Goal: Use online tool/utility: Use online tool/utility

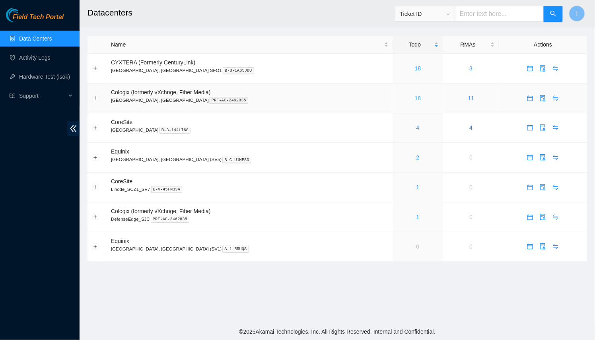
click at [415, 99] on link "18" at bounding box center [418, 98] width 6 height 6
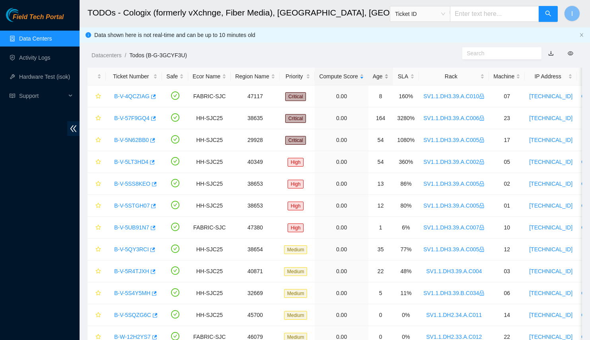
click at [381, 79] on div "Age" at bounding box center [381, 76] width 16 height 9
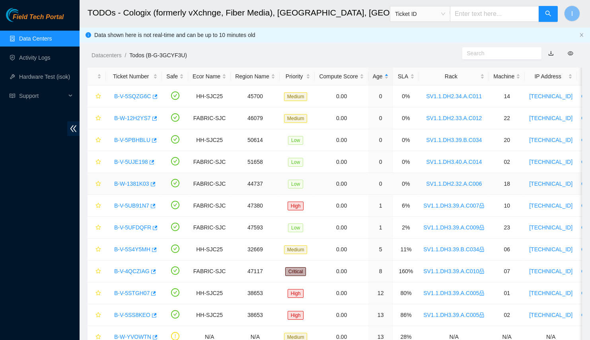
click at [132, 184] on link "B-W-1381K03" at bounding box center [131, 184] width 35 height 6
click at [134, 161] on link "B-V-5UJE198" at bounding box center [131, 162] width 34 height 6
click at [140, 137] on link "B-V-5PBHBLU" at bounding box center [132, 140] width 36 height 6
click at [145, 118] on link "B-W-12H2YS7" at bounding box center [132, 118] width 37 height 6
click at [139, 95] on link "B-V-5SQZG6C" at bounding box center [132, 96] width 37 height 6
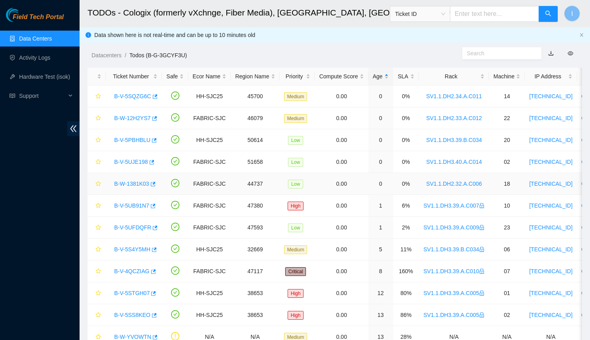
click at [136, 187] on div "B-W-1381K03" at bounding box center [133, 183] width 47 height 13
click at [129, 183] on link "B-W-1381K03" at bounding box center [131, 184] width 35 height 6
click at [200, 179] on td "FABRIC-SJC" at bounding box center [209, 184] width 43 height 22
click at [126, 96] on link "B-V-5SQZG6C" at bounding box center [132, 96] width 37 height 6
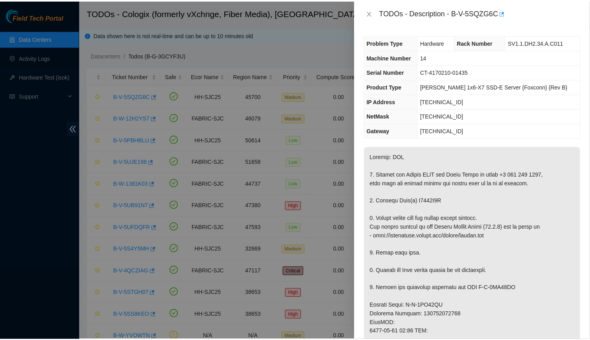
scroll to position [36, 0]
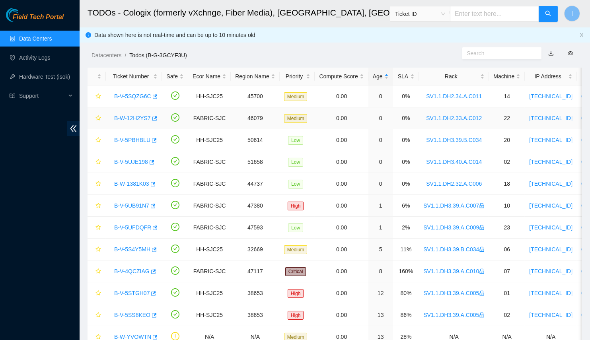
click at [131, 117] on link "B-W-12H2YS7" at bounding box center [132, 118] width 37 height 6
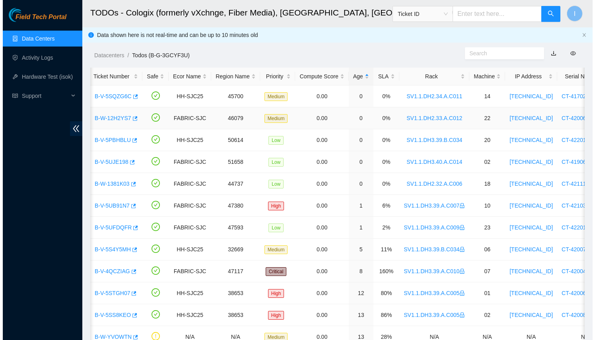
scroll to position [0, 0]
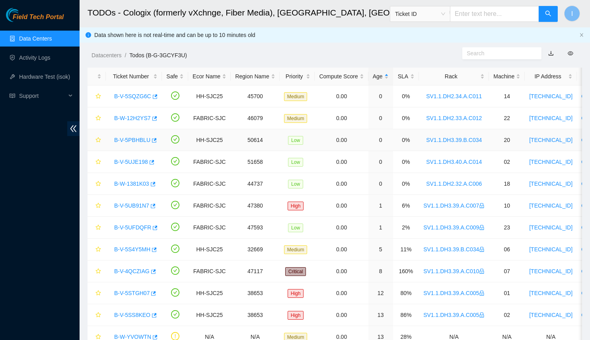
click at [123, 140] on link "B-V-5PBHBLU" at bounding box center [132, 140] width 36 height 6
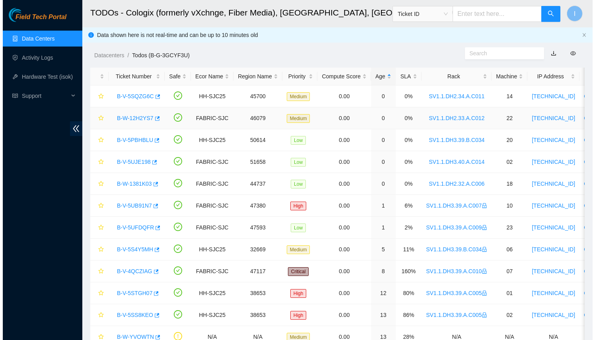
scroll to position [45, 0]
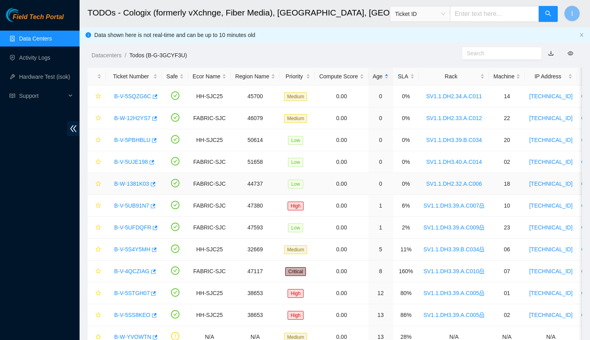
click at [132, 181] on link "B-W-1381K03" at bounding box center [131, 184] width 35 height 6
click at [140, 183] on link "B-W-1381K03" at bounding box center [131, 184] width 35 height 6
drag, startPoint x: 417, startPoint y: 181, endPoint x: 485, endPoint y: 185, distance: 68.1
click at [485, 185] on tr "B-W-1381K03 FABRIC-SJC 44737 Low 0.00 0 0% SV1.1.DH2.32.A.C006 18 23.209.85.21 …" at bounding box center [465, 184] width 754 height 22
copy td "SV1.1.DH2.32.A.C006"
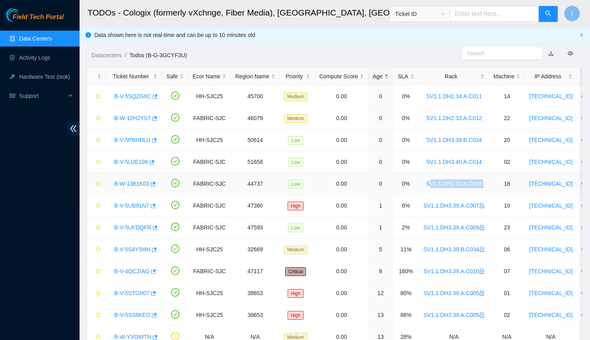
click at [129, 183] on link "B-W-1381K03" at bounding box center [131, 184] width 35 height 6
click at [152, 182] on icon "button" at bounding box center [153, 184] width 5 height 4
click at [154, 121] on icon "button" at bounding box center [154, 119] width 6 height 6
click at [476, 15] on input "text" at bounding box center [494, 14] width 89 height 16
click at [436, 15] on span "Ticket ID" at bounding box center [420, 14] width 50 height 12
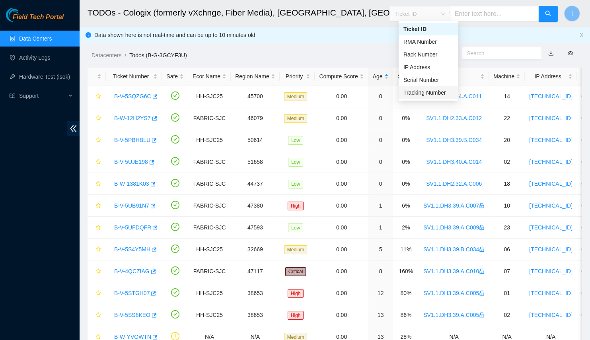
click at [425, 93] on div "Tracking Number" at bounding box center [428, 92] width 50 height 9
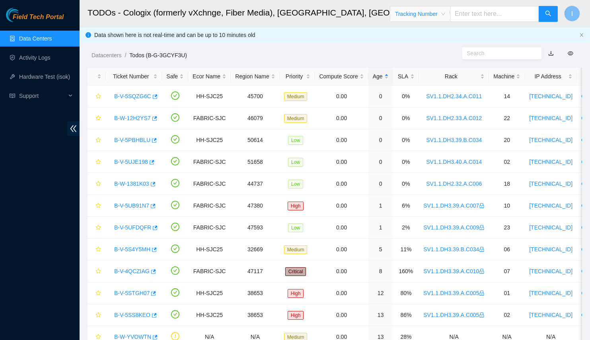
click at [491, 12] on input "text" at bounding box center [494, 14] width 89 height 16
paste input "739263646177"
type input "739263646177"
click at [550, 11] on icon "search" at bounding box center [548, 13] width 6 height 6
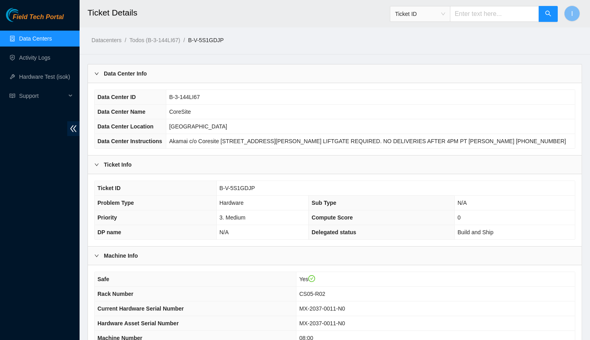
scroll to position [144, 0]
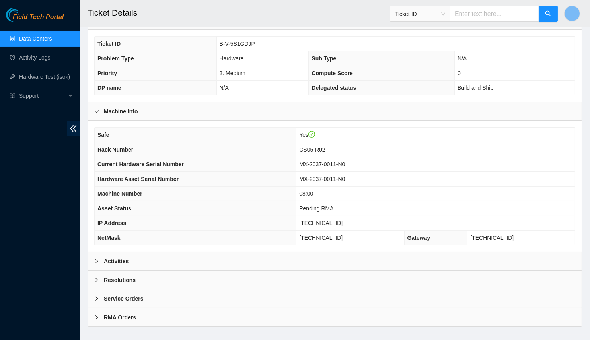
click at [299, 245] on div "Safe Yes Rack Number CS05-R02 Current Hardware Serial Number MX-2037-0011-N0 Ha…" at bounding box center [335, 186] width 494 height 131
click at [303, 255] on div "Activities" at bounding box center [335, 261] width 494 height 18
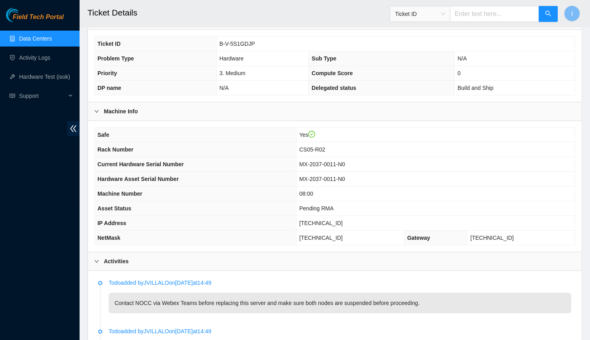
scroll to position [108, 0]
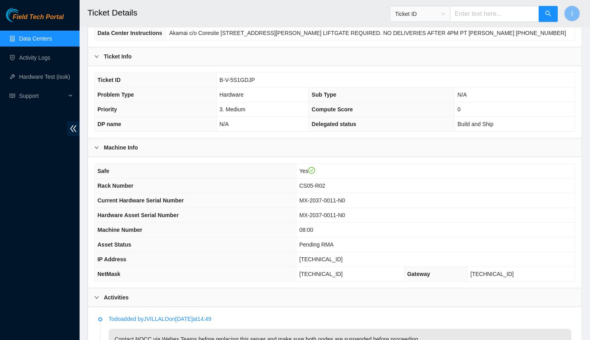
click at [219, 60] on div "Ticket Info" at bounding box center [335, 56] width 494 height 18
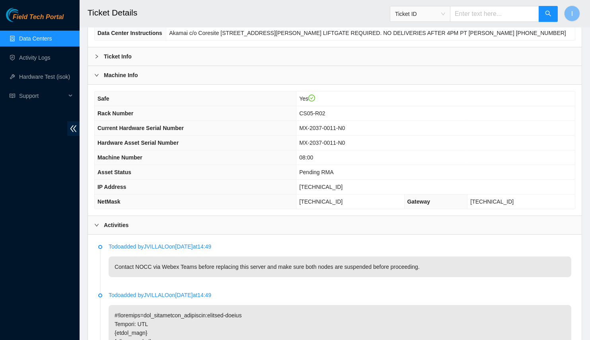
scroll to position [36, 0]
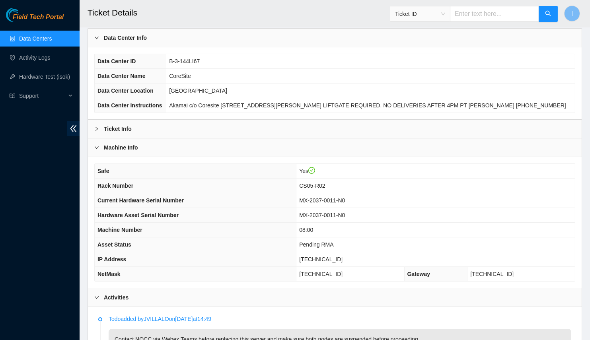
click at [515, 15] on input "text" at bounding box center [494, 14] width 89 height 16
paste input "739263646199"
click at [436, 12] on span "Ticket ID" at bounding box center [420, 14] width 50 height 12
type input "739263646199"
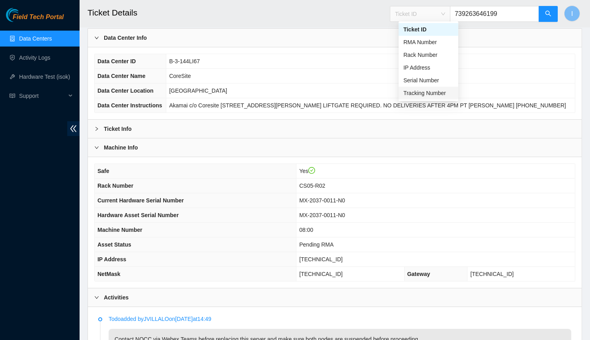
click at [418, 94] on div "Tracking Number" at bounding box center [428, 93] width 50 height 9
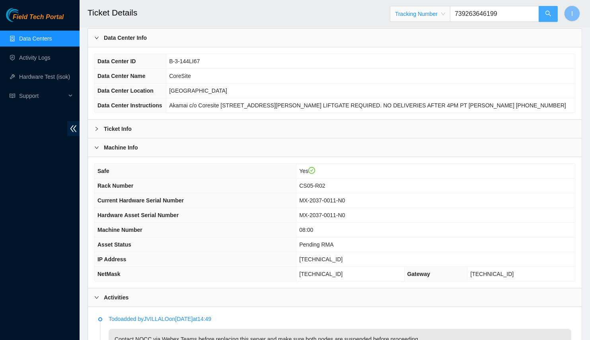
click at [543, 14] on button "button" at bounding box center [548, 14] width 19 height 16
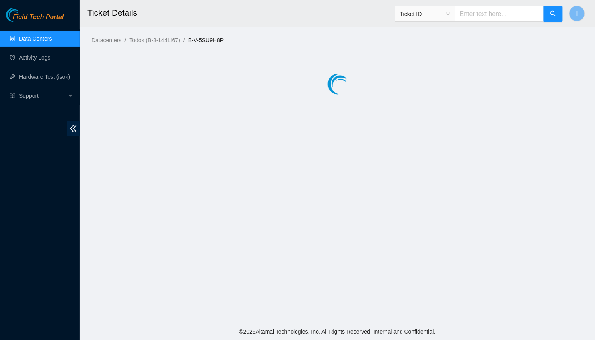
click at [498, 14] on input "text" at bounding box center [499, 14] width 89 height 16
paste input "739263646199"
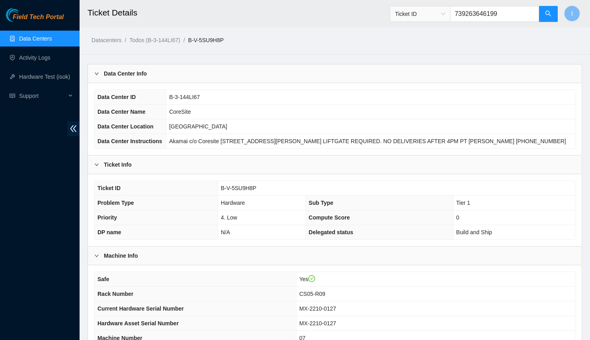
click at [440, 12] on span "Ticket ID" at bounding box center [420, 14] width 50 height 12
type input "739263646199"
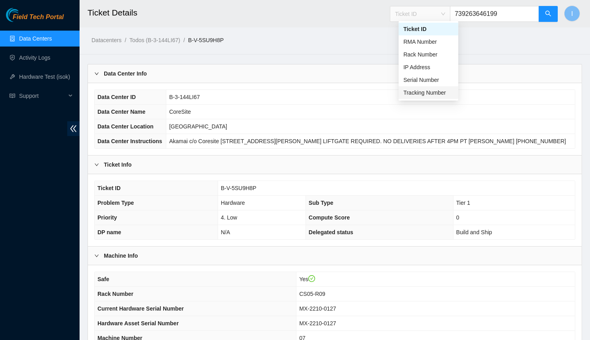
click at [423, 91] on div "Tracking Number" at bounding box center [428, 92] width 50 height 9
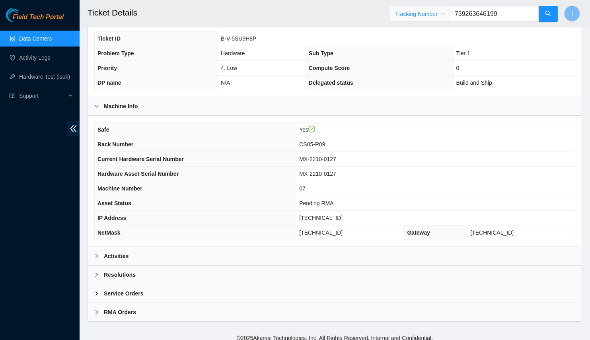
click at [249, 258] on div "Activities" at bounding box center [335, 256] width 494 height 18
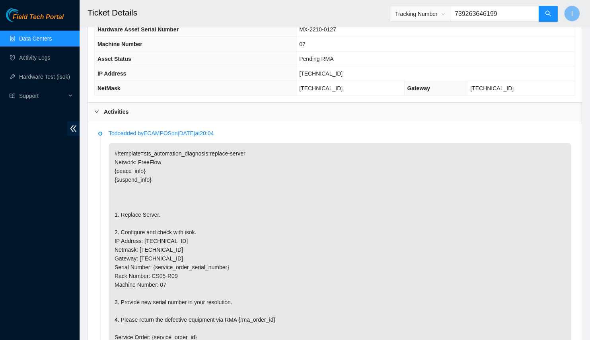
scroll to position [330, 0]
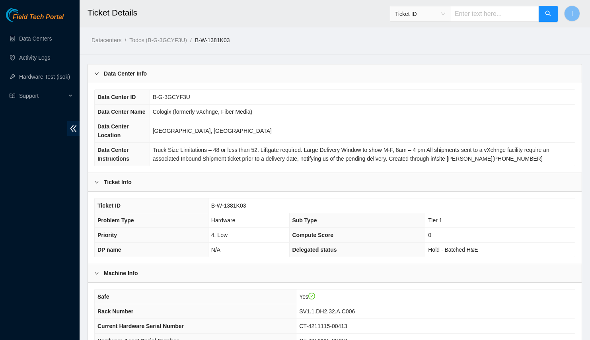
click at [173, 75] on div "Data Center Info" at bounding box center [335, 73] width 494 height 18
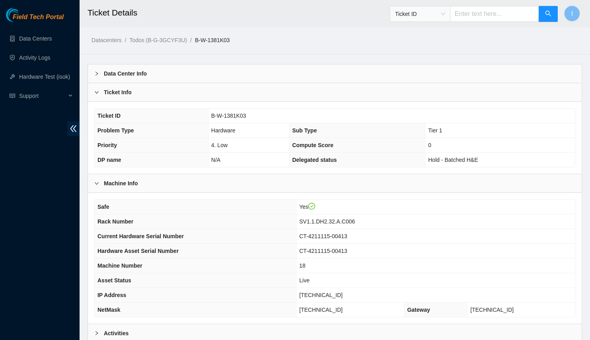
scroll to position [78, 0]
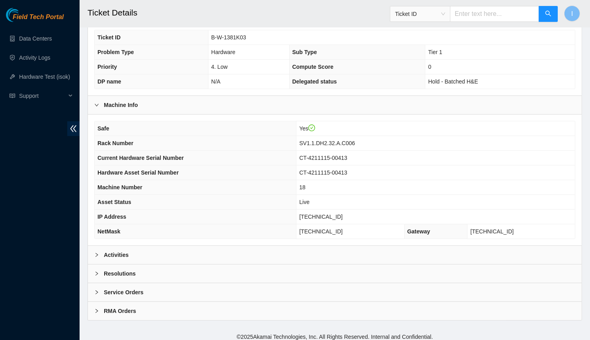
click at [159, 258] on div "Activities" at bounding box center [335, 255] width 494 height 18
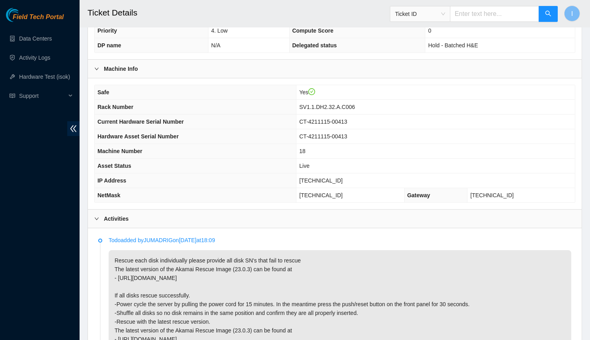
scroll to position [187, 0]
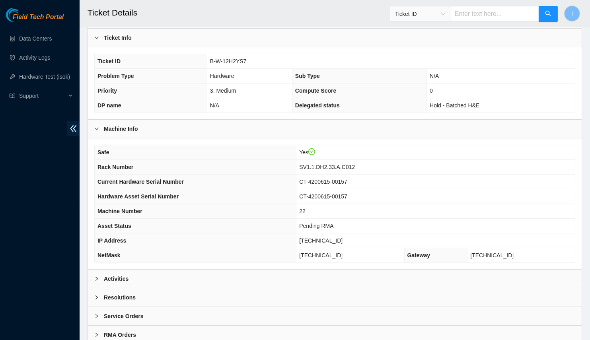
scroll to position [167, 0]
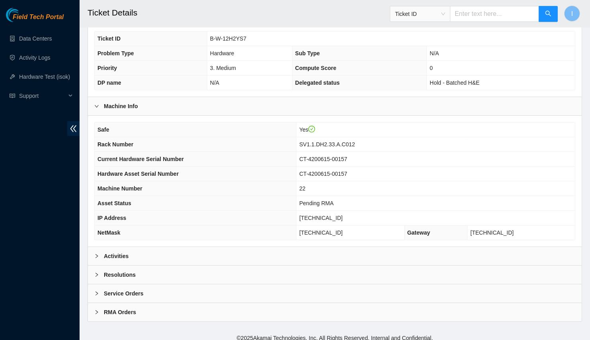
click at [160, 266] on div "Resolutions" at bounding box center [335, 275] width 494 height 18
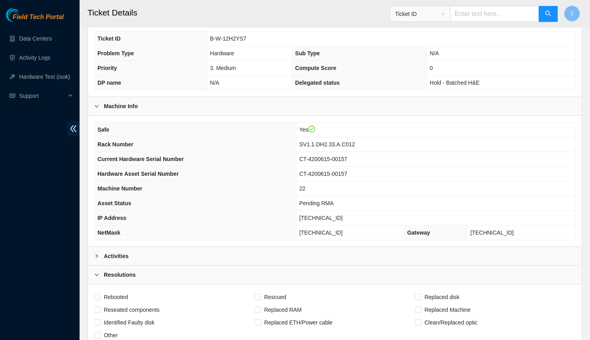
click at [164, 249] on div "Activities" at bounding box center [335, 256] width 494 height 18
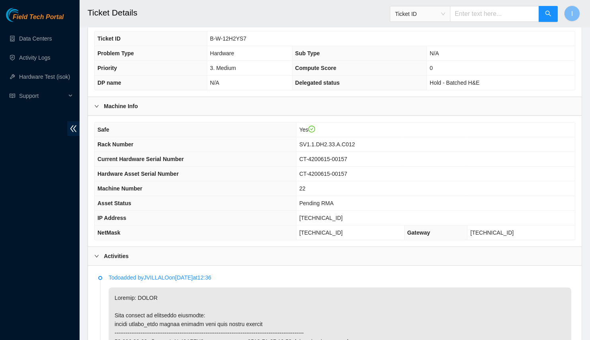
scroll to position [0, 0]
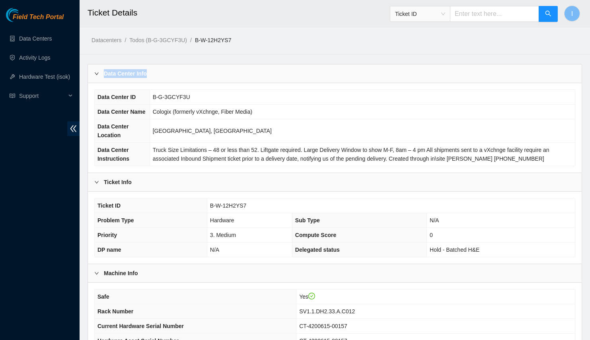
drag, startPoint x: 178, startPoint y: 54, endPoint x: 176, endPoint y: 75, distance: 21.2
click at [176, 76] on div "Data Center Info" at bounding box center [335, 73] width 494 height 18
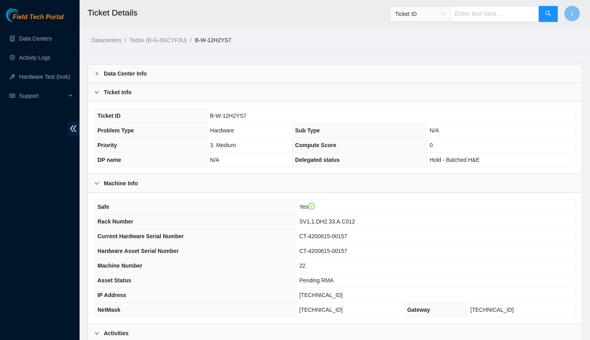
drag, startPoint x: 227, startPoint y: 40, endPoint x: 217, endPoint y: 134, distance: 94.7
drag, startPoint x: 283, startPoint y: 24, endPoint x: 263, endPoint y: 204, distance: 180.9
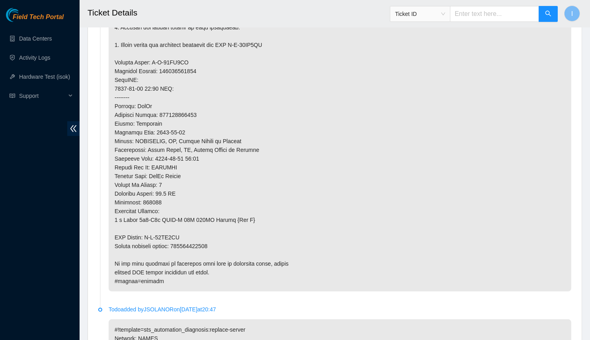
scroll to position [653, 0]
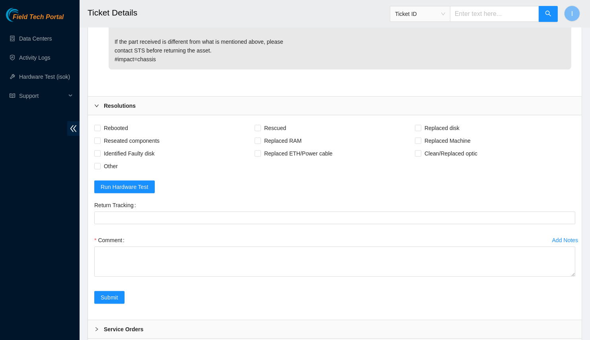
click at [159, 103] on div "Resolutions" at bounding box center [335, 106] width 494 height 18
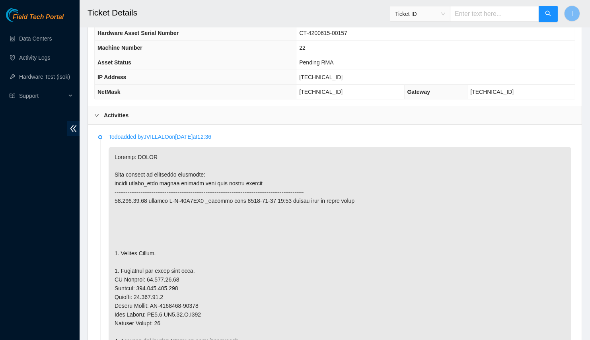
scroll to position [109, 0]
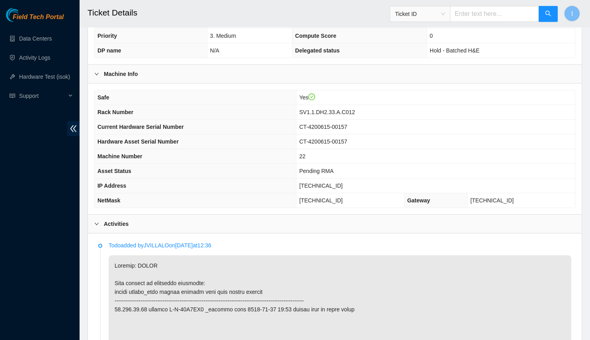
click at [435, 14] on span "Ticket ID" at bounding box center [420, 14] width 50 height 12
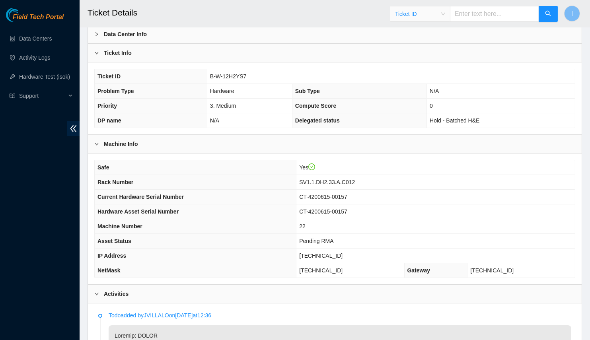
scroll to position [0, 0]
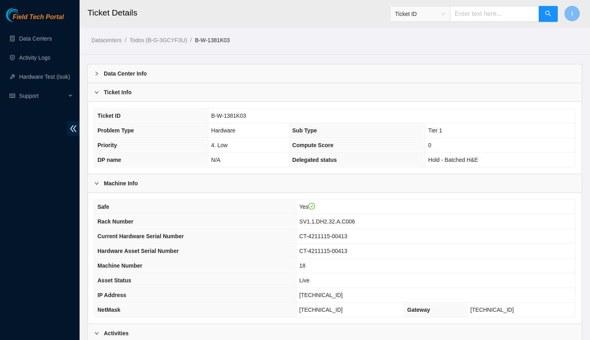
scroll to position [187, 0]
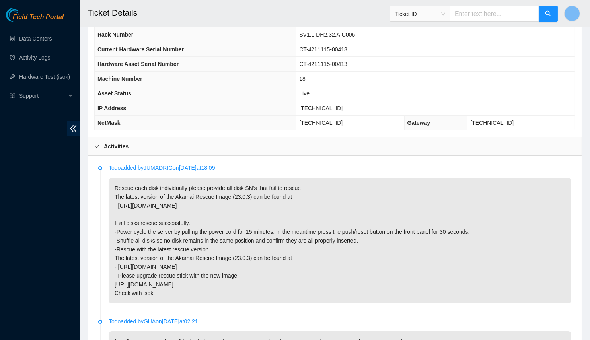
drag, startPoint x: 208, startPoint y: 220, endPoint x: 207, endPoint y: 214, distance: 6.6
click at [207, 214] on p "Rescue each disk individually please provide all disk SN's that fail to rescue …" at bounding box center [340, 241] width 463 height 126
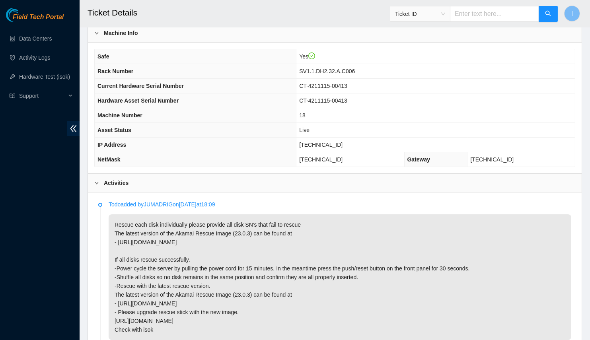
scroll to position [151, 0]
click at [268, 271] on p "Rescue each disk individually please provide all disk SN's that fail to rescue …" at bounding box center [340, 277] width 463 height 126
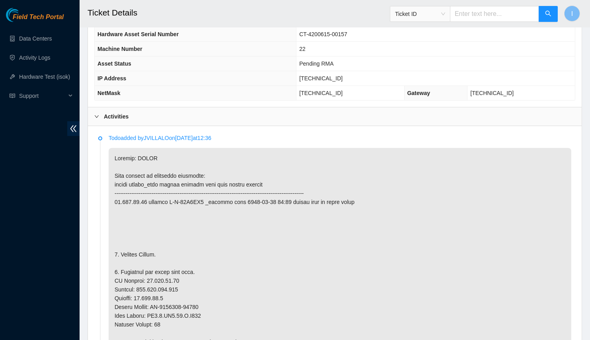
scroll to position [397, 0]
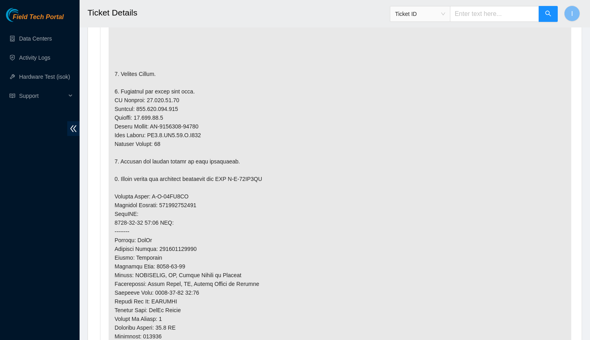
click at [221, 119] on p at bounding box center [340, 196] width 463 height 458
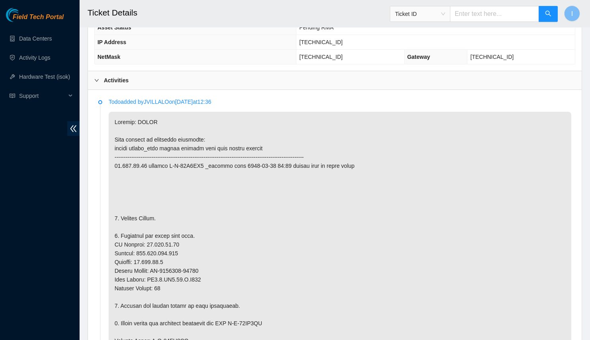
scroll to position [108, 0]
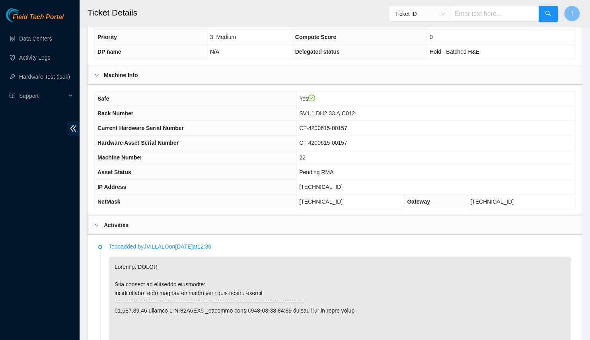
click at [333, 184] on span "23.202.98.25" at bounding box center [320, 187] width 43 height 6
copy span "[TECHNICAL_ID]"
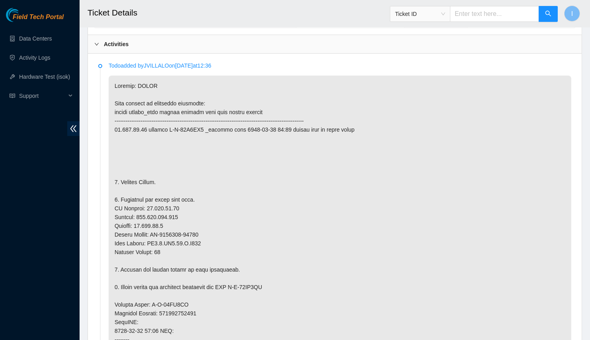
scroll to position [181, 0]
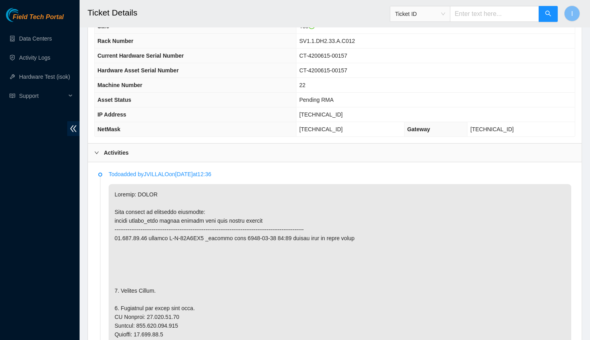
click at [336, 126] on span "255.255.255.192" at bounding box center [320, 129] width 43 height 6
copy span "255.255.255.192"
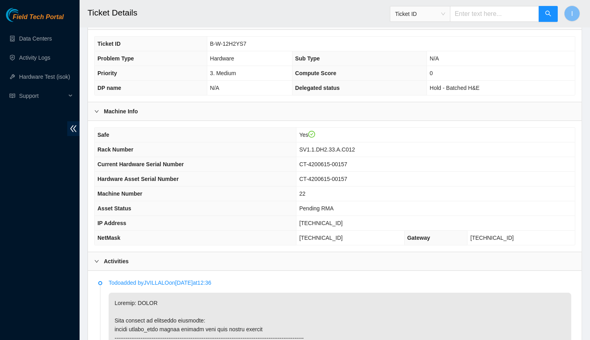
click at [347, 149] on span "SV1.1.DH2.33.A.C012" at bounding box center [327, 149] width 56 height 6
copy span "SV1.1.DH2.33.A.C012"
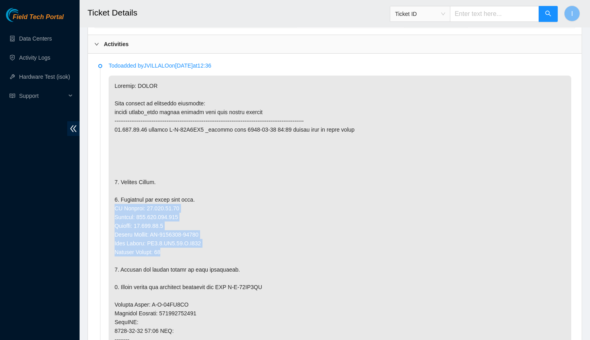
drag, startPoint x: 170, startPoint y: 251, endPoint x: 112, endPoint y: 204, distance: 74.4
click at [112, 204] on p at bounding box center [340, 305] width 463 height 458
copy p "IP Address: 23.202.98.25 Netmask: 255.255.255.192 Gateway: 23.202.98.1 Serial N…"
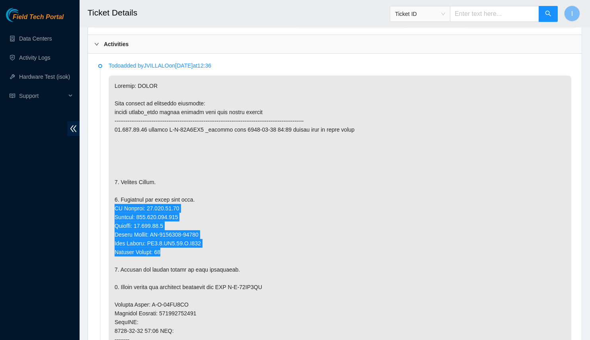
scroll to position [72, 0]
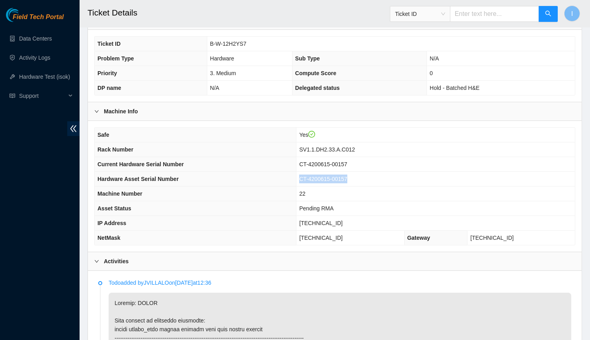
drag, startPoint x: 365, startPoint y: 175, endPoint x: 308, endPoint y: 172, distance: 56.9
click at [308, 172] on tr "Hardware Asset Serial Number CT-4200615-00157" at bounding box center [335, 179] width 480 height 15
copy tr "CT-4200615-00157"
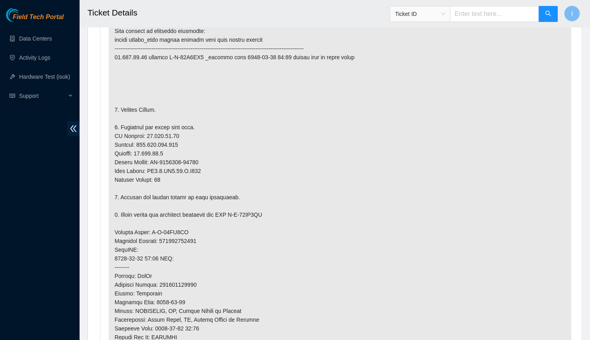
scroll to position [542, 0]
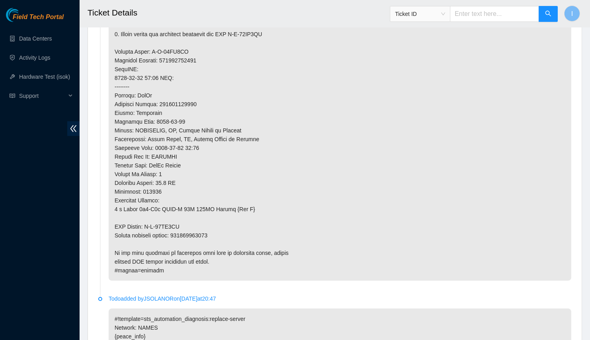
click at [203, 232] on p at bounding box center [340, 52] width 463 height 458
copy p "417328422014"
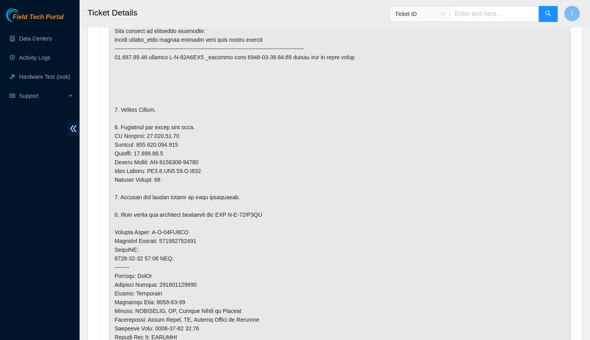
scroll to position [144, 0]
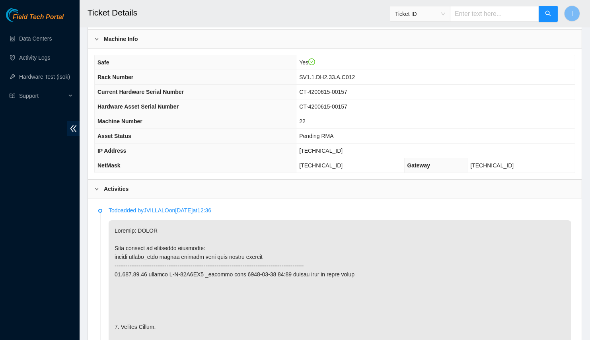
click at [325, 148] on span "[TECHNICAL_ID]" at bounding box center [320, 151] width 43 height 6
copy span "[TECHNICAL_ID]"
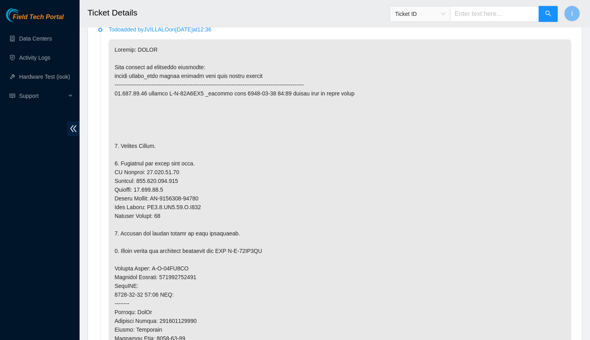
scroll to position [181, 0]
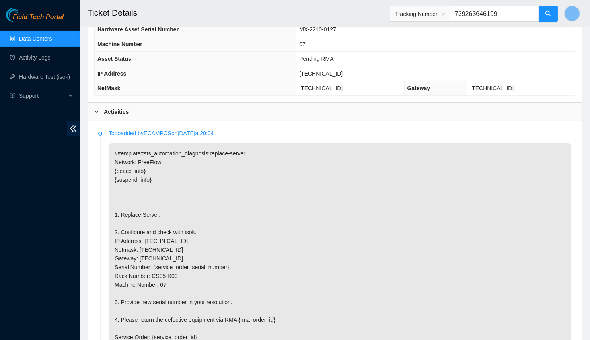
scroll to position [258, 0]
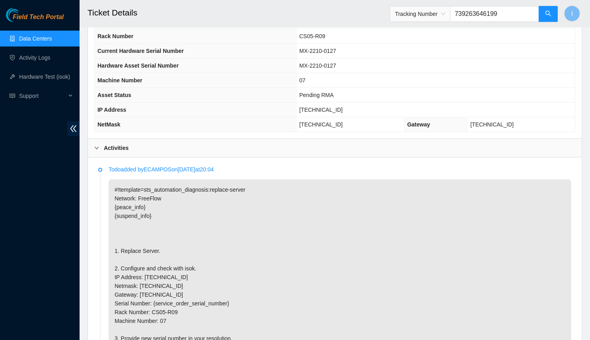
click at [323, 107] on span "23.201.105.74" at bounding box center [320, 110] width 43 height 6
copy span "23.201.105.74"
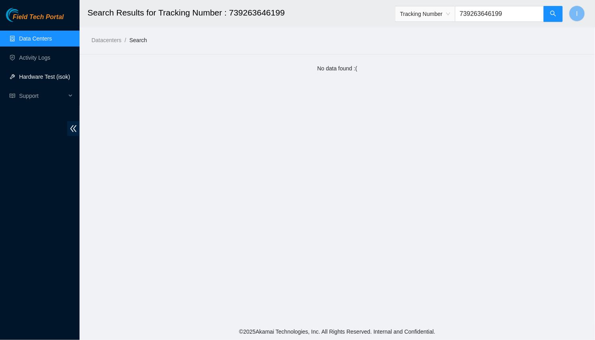
click at [43, 76] on link "Hardware Test (isok)" at bounding box center [44, 77] width 51 height 6
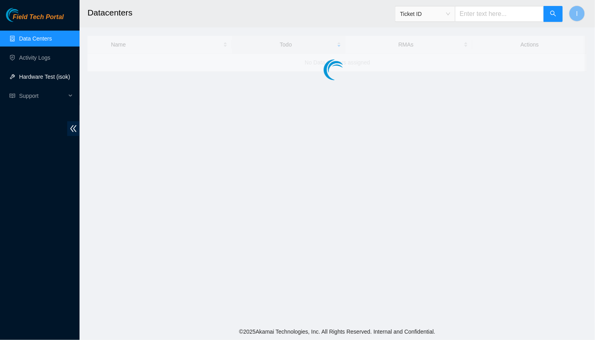
click at [53, 74] on link "Hardware Test (isok)" at bounding box center [44, 77] width 51 height 6
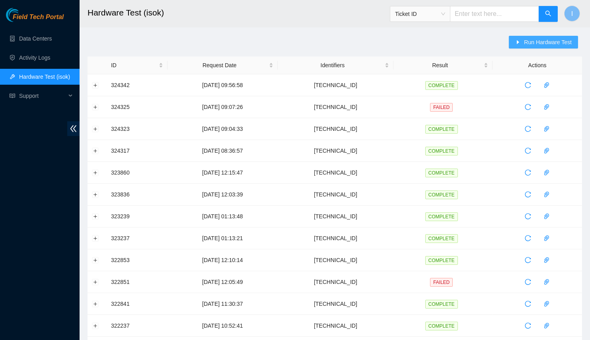
click at [515, 43] on button "Run Hardware Test" at bounding box center [543, 42] width 69 height 13
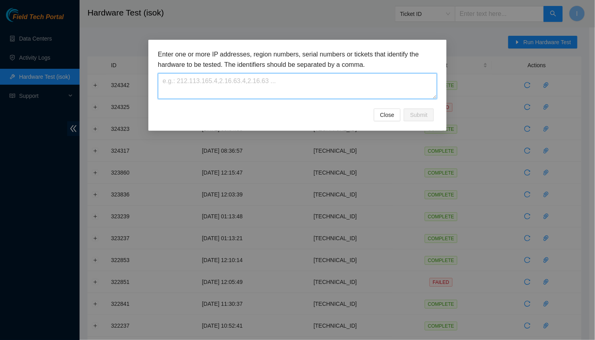
drag, startPoint x: 381, startPoint y: 79, endPoint x: 325, endPoint y: 80, distance: 55.3
click at [326, 80] on textarea at bounding box center [297, 86] width 279 height 26
paste textarea "[TECHNICAL_ID]"
type textarea "[TECHNICAL_ID]"
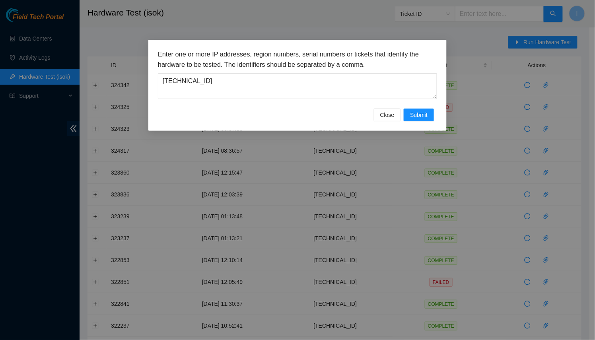
click at [435, 119] on div "Close Submit" at bounding box center [297, 115] width 279 height 13
click at [418, 114] on span "Submit" at bounding box center [419, 115] width 18 height 9
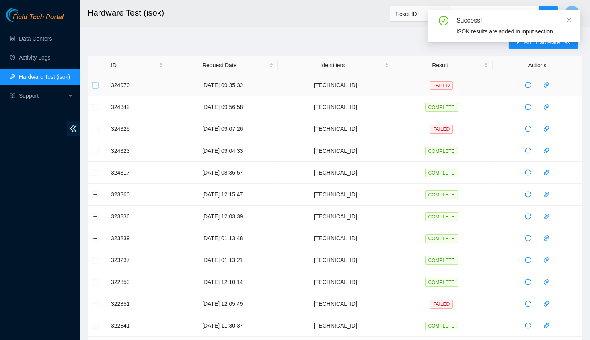
click at [93, 87] on button "Expand row" at bounding box center [95, 85] width 6 height 6
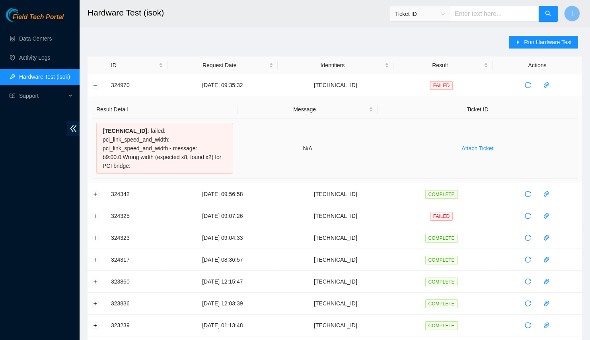
drag, startPoint x: 101, startPoint y: 132, endPoint x: 144, endPoint y: 161, distance: 52.2
click at [144, 161] on div "[TECHNICAL_ID] : failed: pci_link_speed_and_width: pci_link_speed_and_width - m…" at bounding box center [164, 148] width 137 height 51
copy div "[TECHNICAL_ID] : failed: pci_link_speed_and_width: pci_link_speed_and_width - m…"
click at [153, 183] on td "324342" at bounding box center [137, 194] width 61 height 22
drag, startPoint x: 401, startPoint y: 84, endPoint x: 321, endPoint y: 82, distance: 79.2
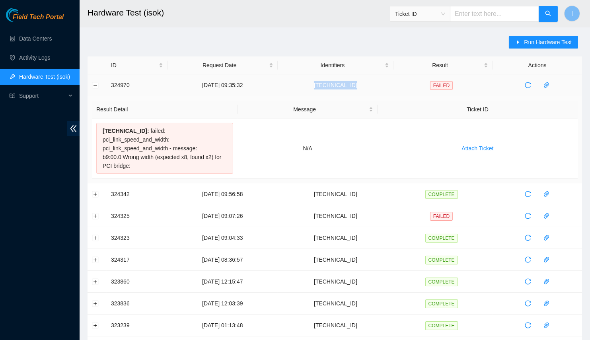
click at [321, 82] on tr "324970 [DATE] 09:35:32 [TECHNICAL_ID] FAILED" at bounding box center [335, 85] width 494 height 22
copy td "[TECHNICAL_ID]"
